Goal: Transaction & Acquisition: Purchase product/service

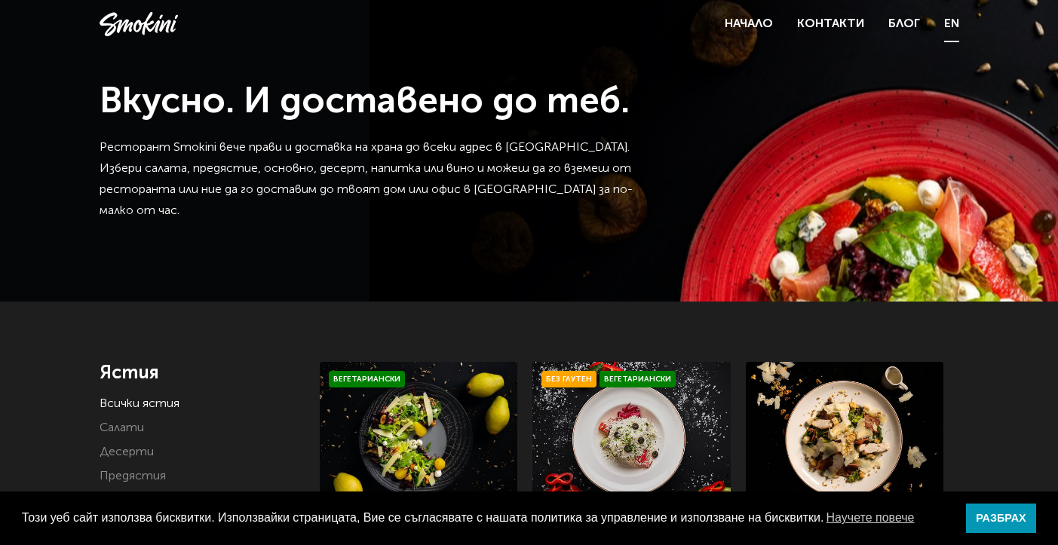
click at [957, 19] on link "EN" at bounding box center [951, 24] width 15 height 21
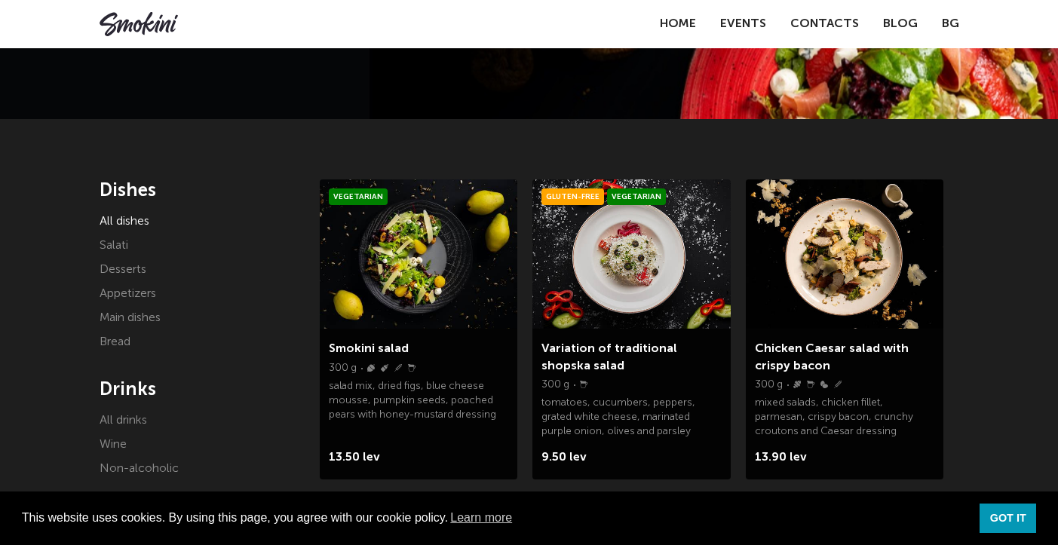
scroll to position [190, 0]
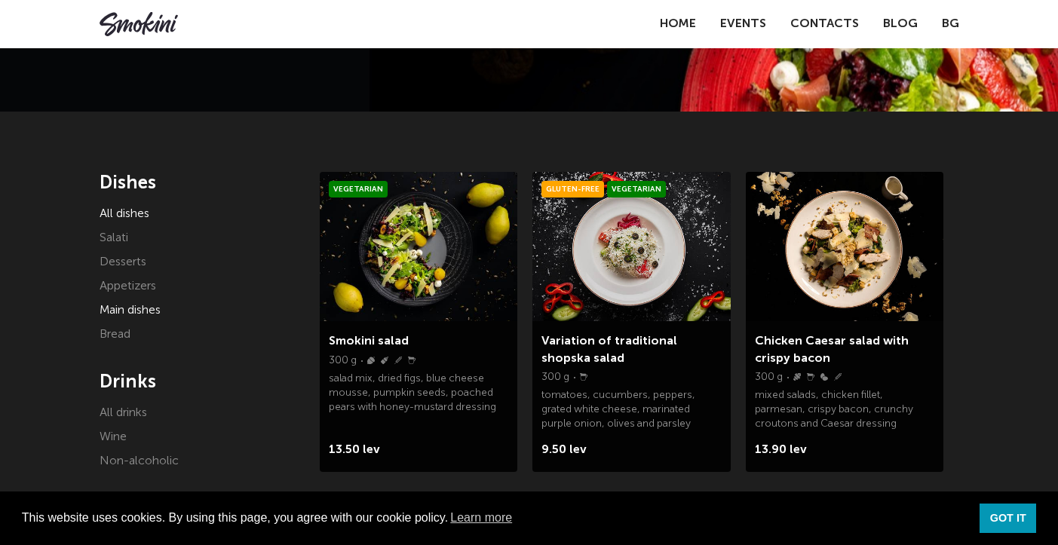
click at [152, 305] on font "Main dishes" at bounding box center [130, 311] width 61 height 12
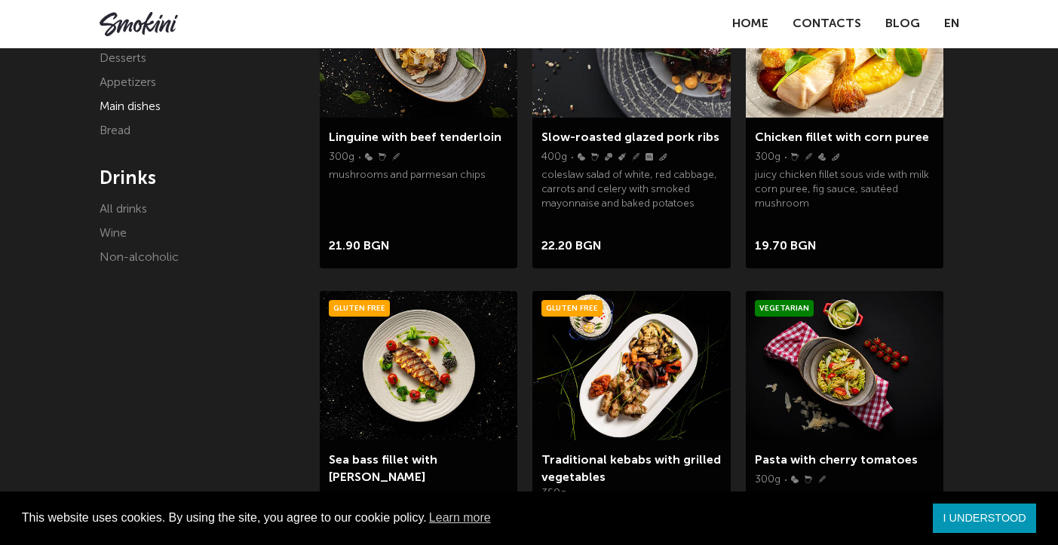
scroll to position [452, 0]
